Goal: Check status: Check status

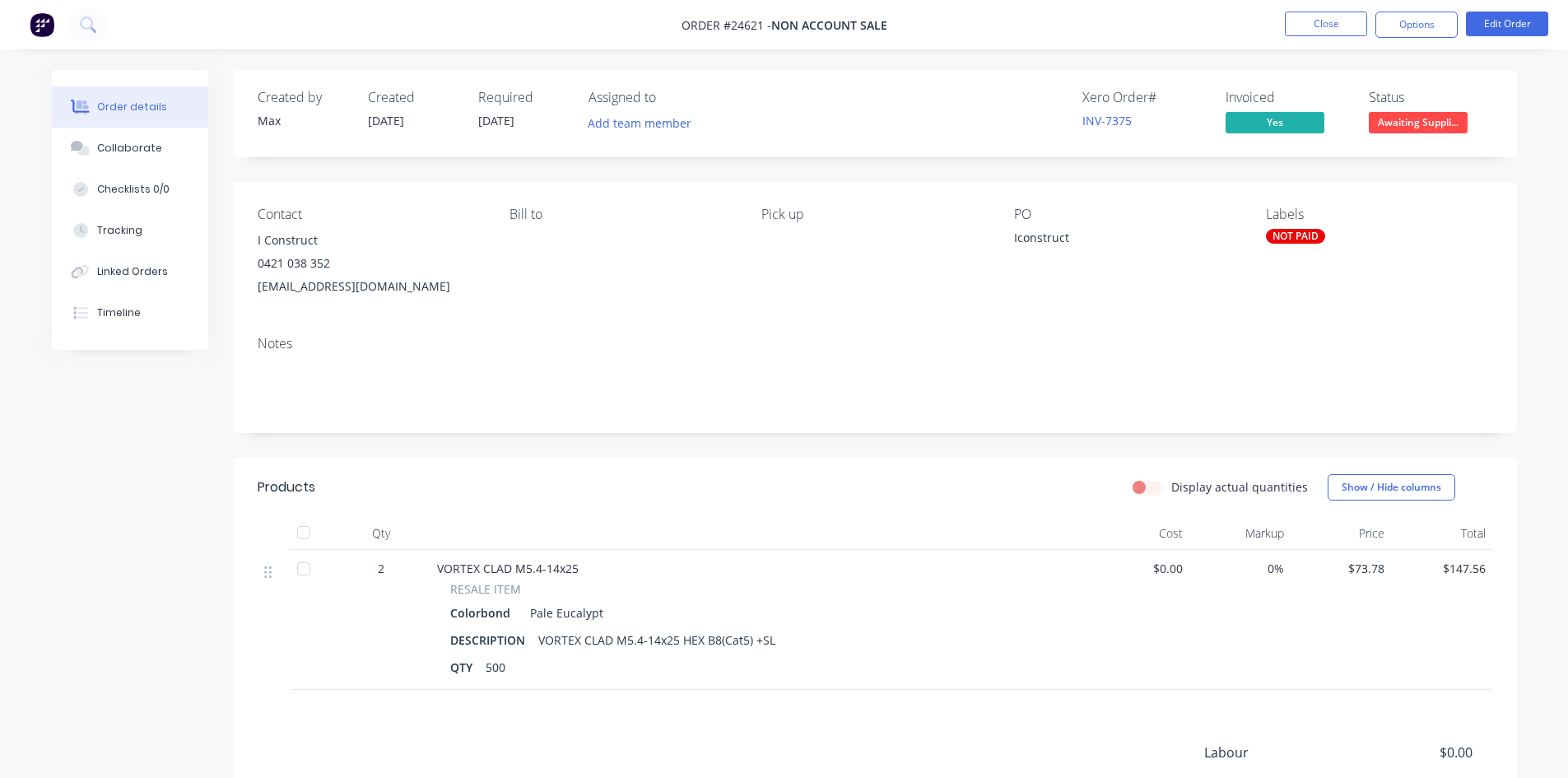
click at [1278, 236] on div "NOT PAID" at bounding box center [1295, 236] width 59 height 15
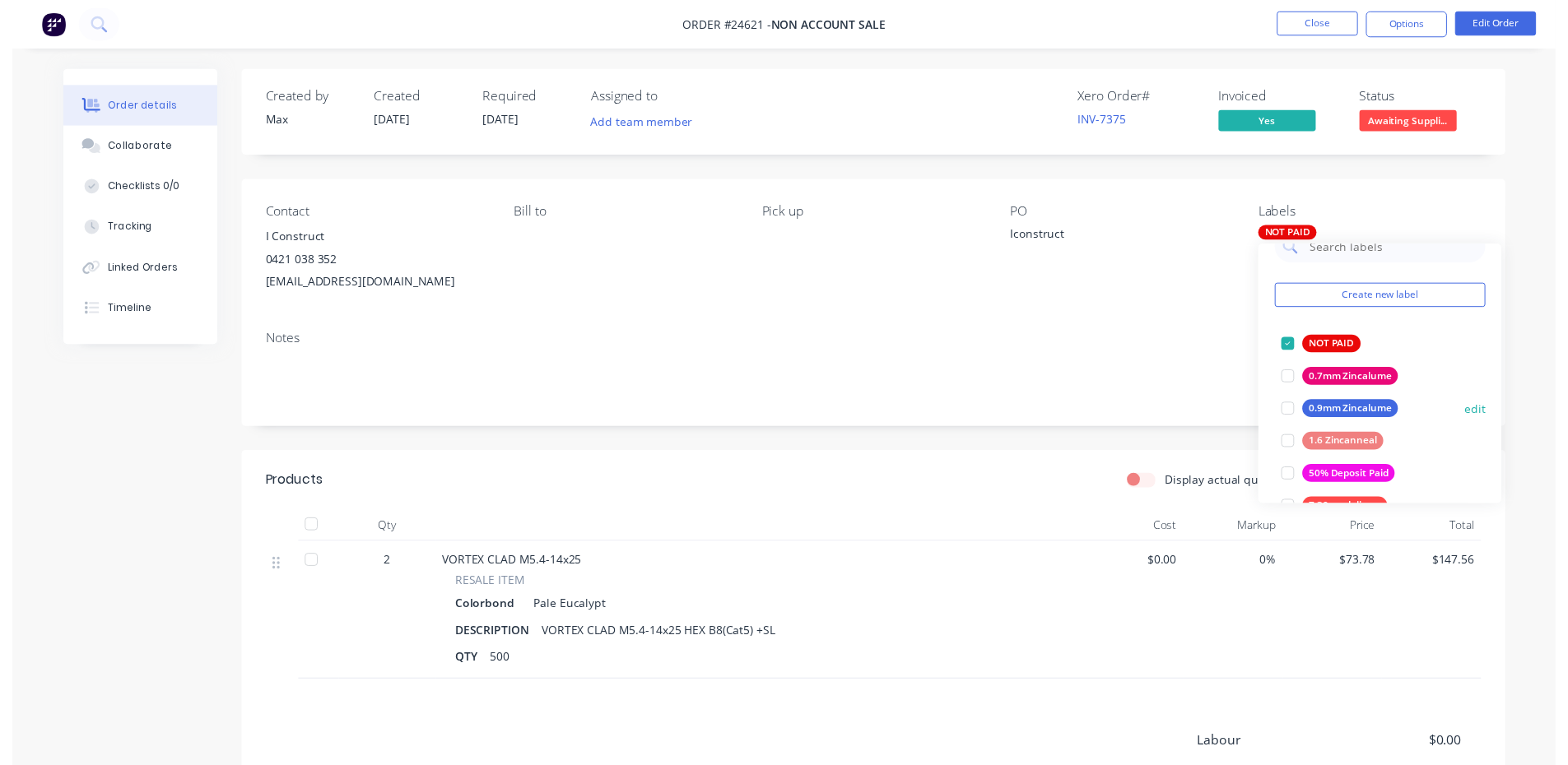
scroll to position [82, 0]
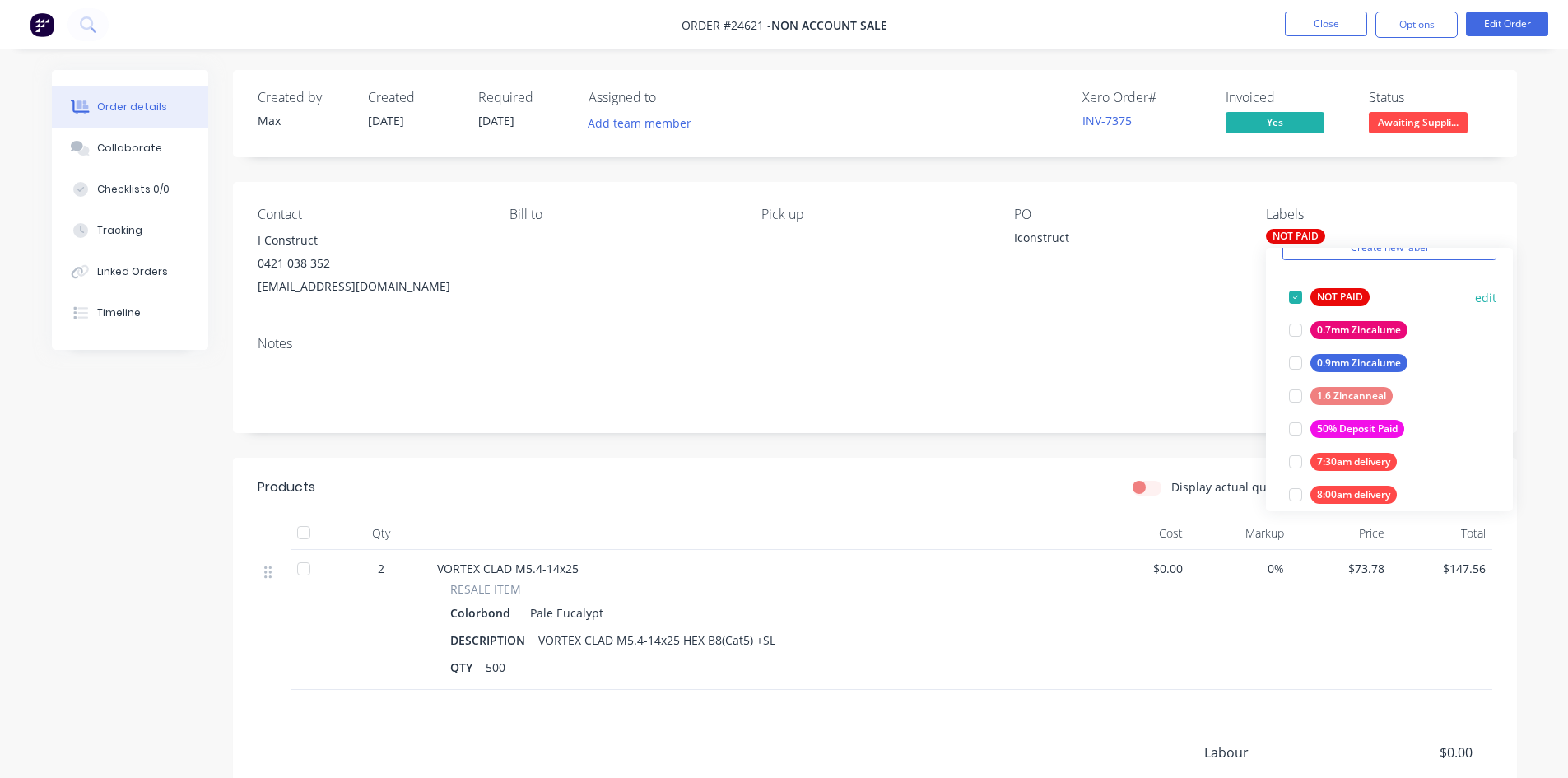
click at [1292, 295] on div at bounding box center [1296, 298] width 33 height 33
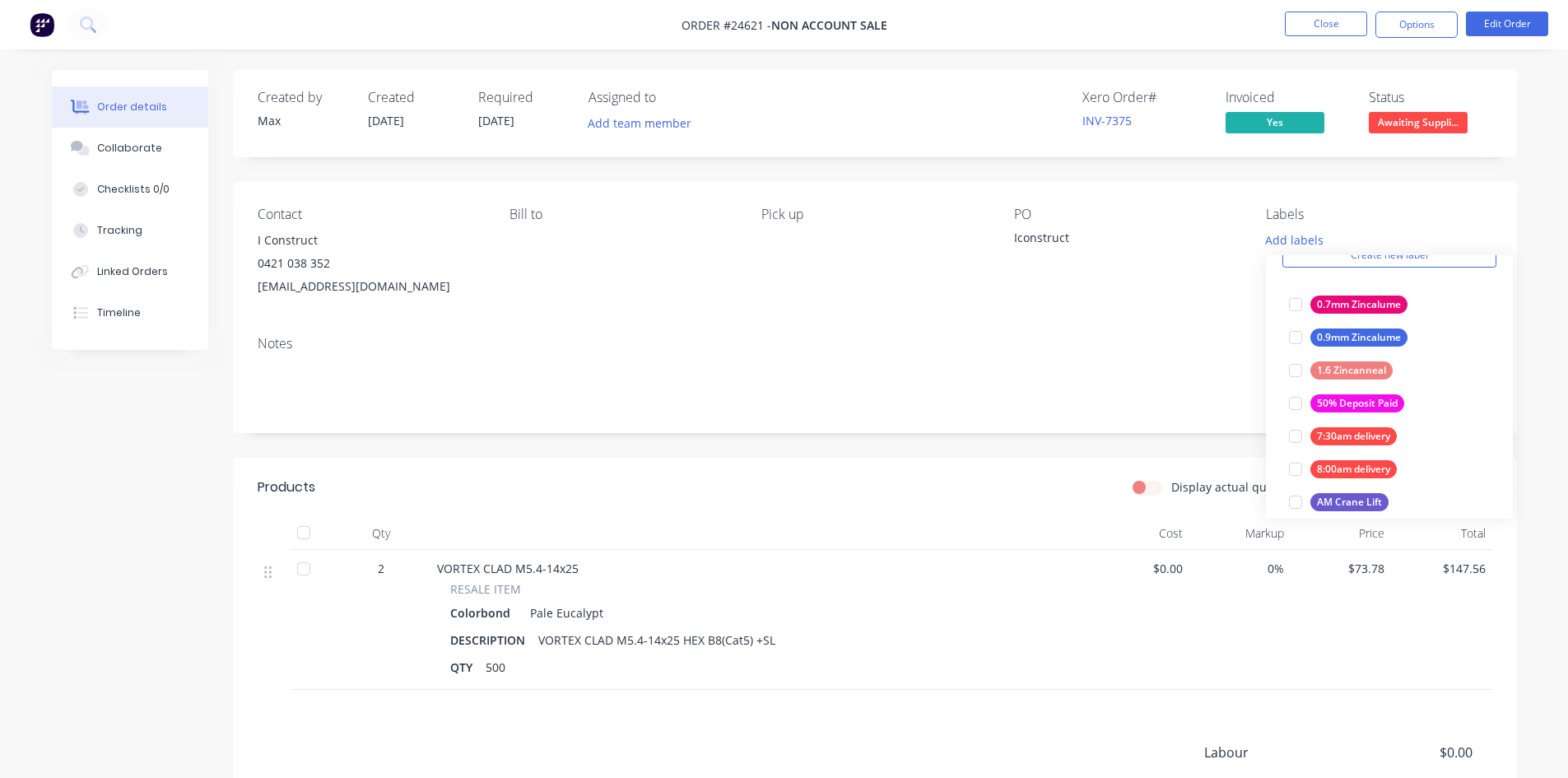
click at [1219, 222] on div "PO Iconstruct" at bounding box center [1127, 251] width 226 height 91
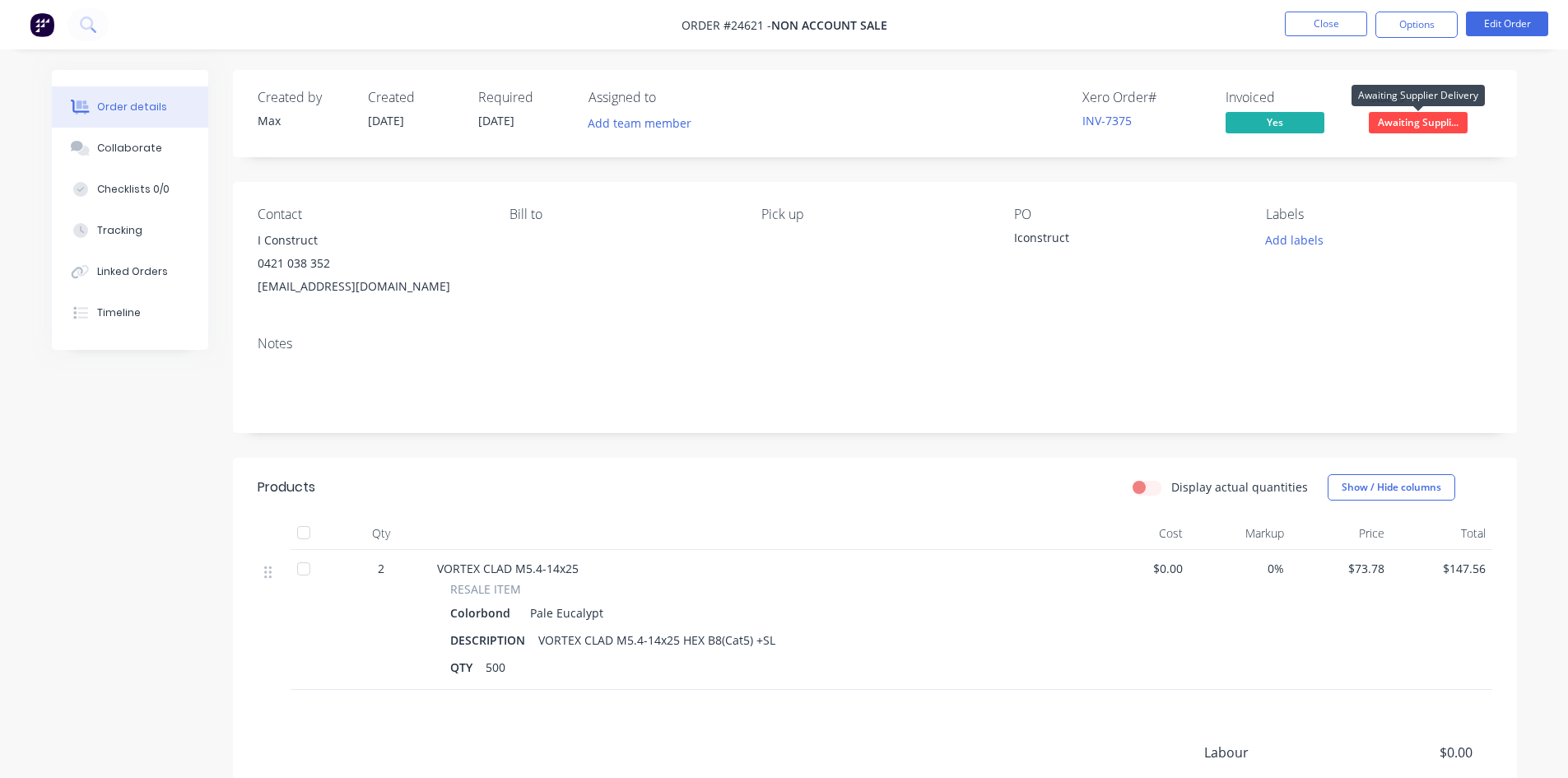
click at [1407, 117] on span "Awaiting Suppli..." at bounding box center [1418, 122] width 99 height 21
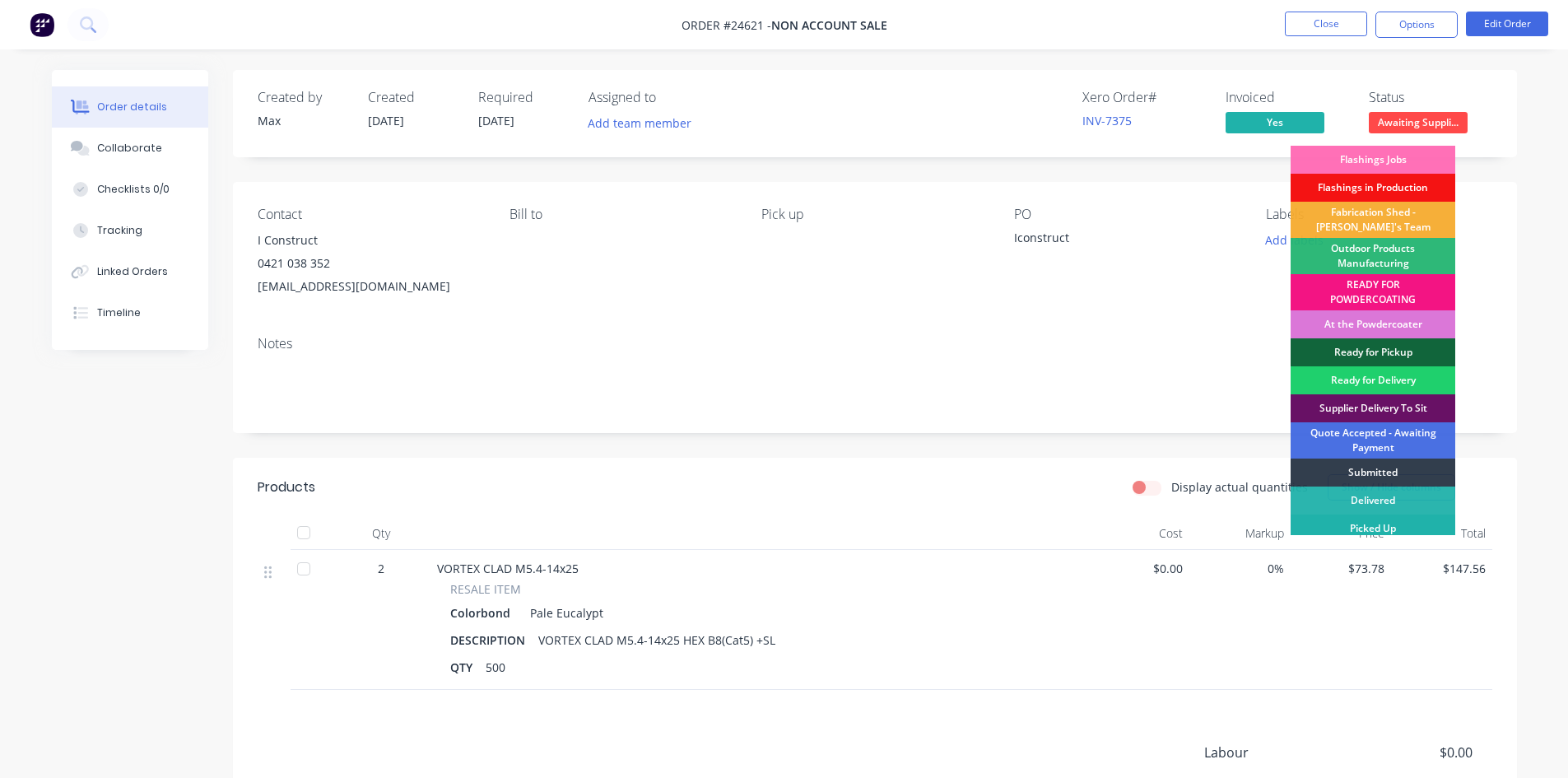
click at [1437, 523] on div "Picked Up" at bounding box center [1372, 528] width 165 height 28
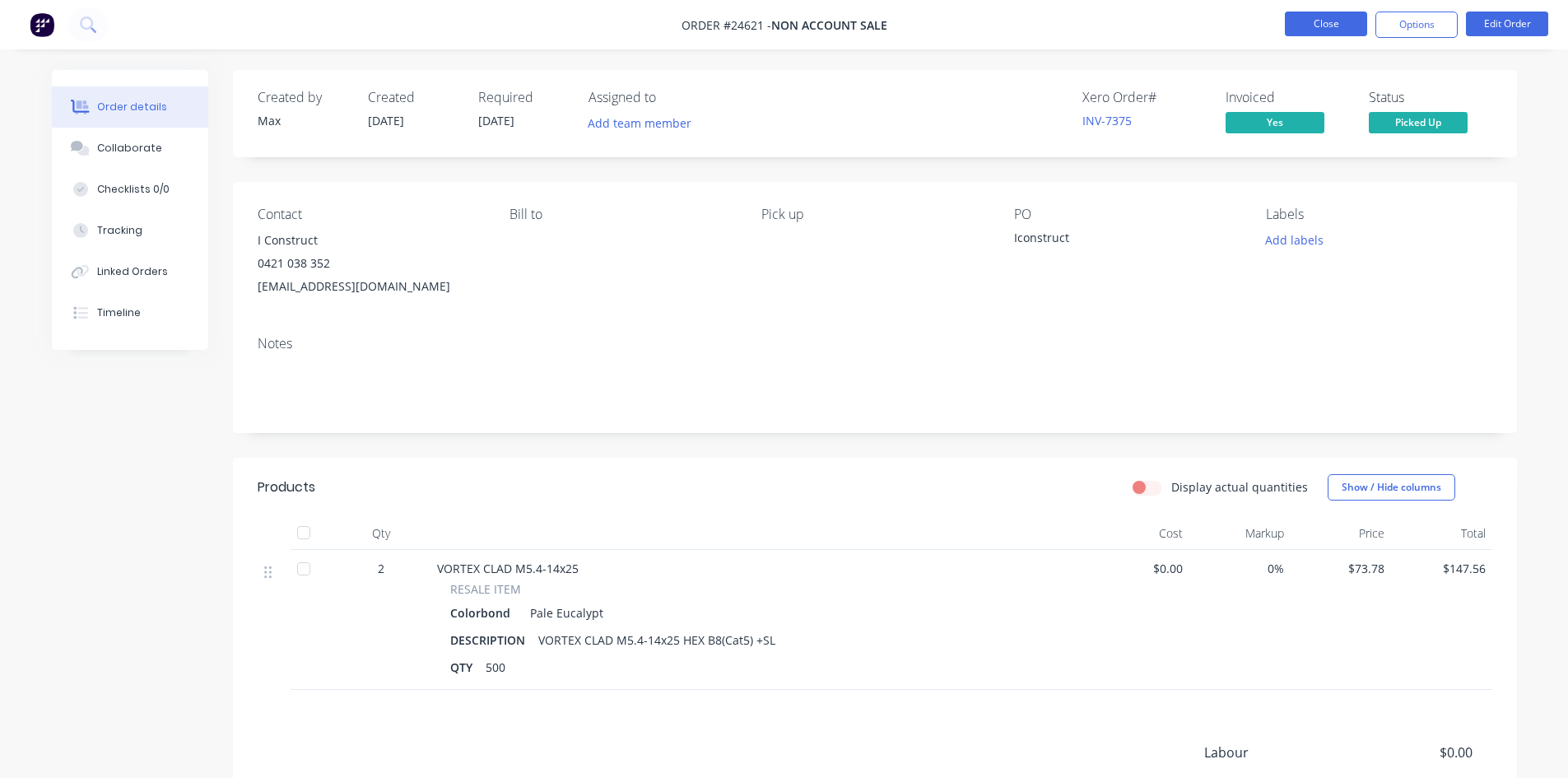
click at [1316, 22] on button "Close" at bounding box center [1326, 24] width 83 height 25
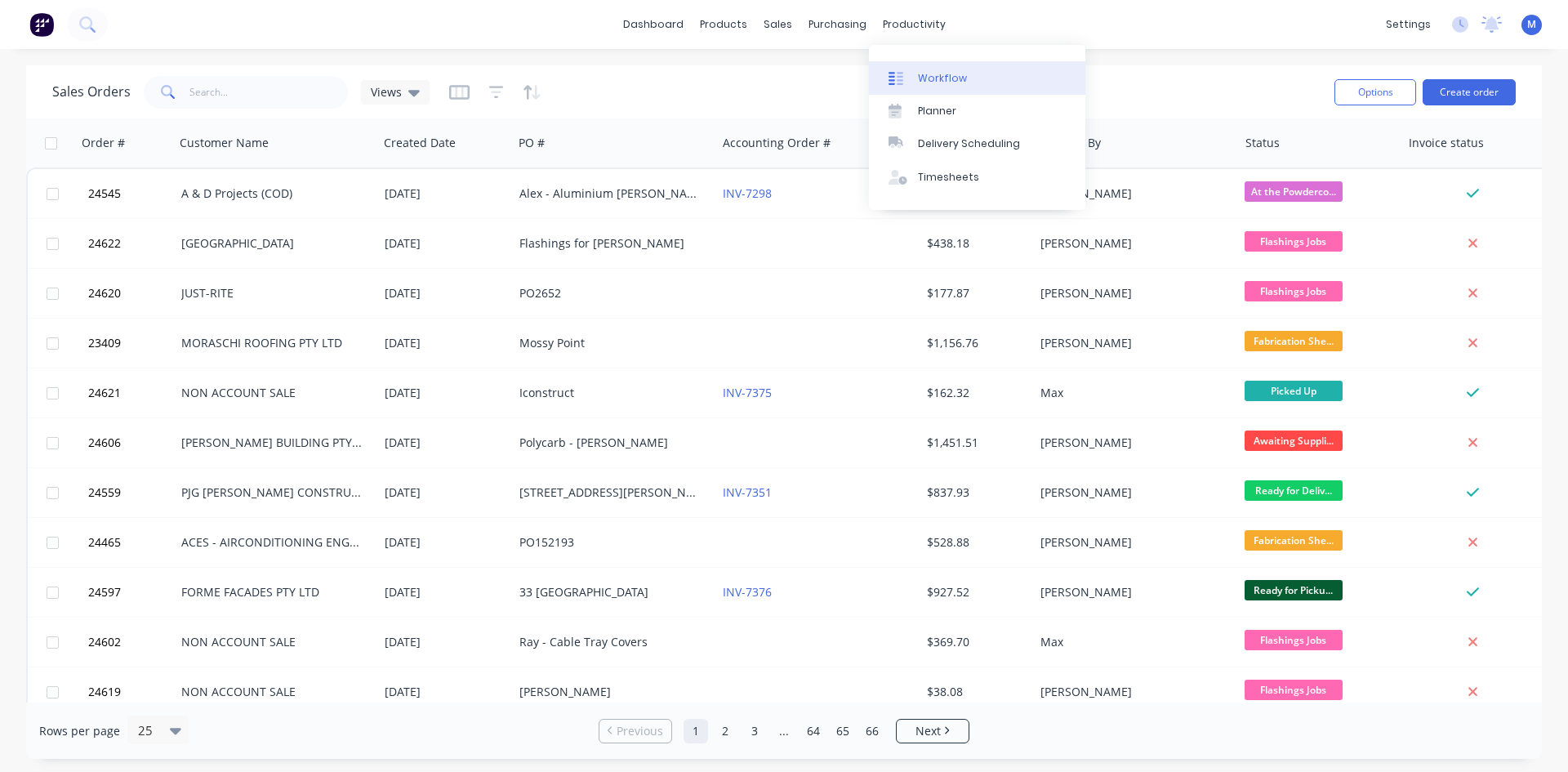
click at [975, 77] on link "Workflow" at bounding box center [977, 78] width 216 height 33
